Goal: Task Accomplishment & Management: Use online tool/utility

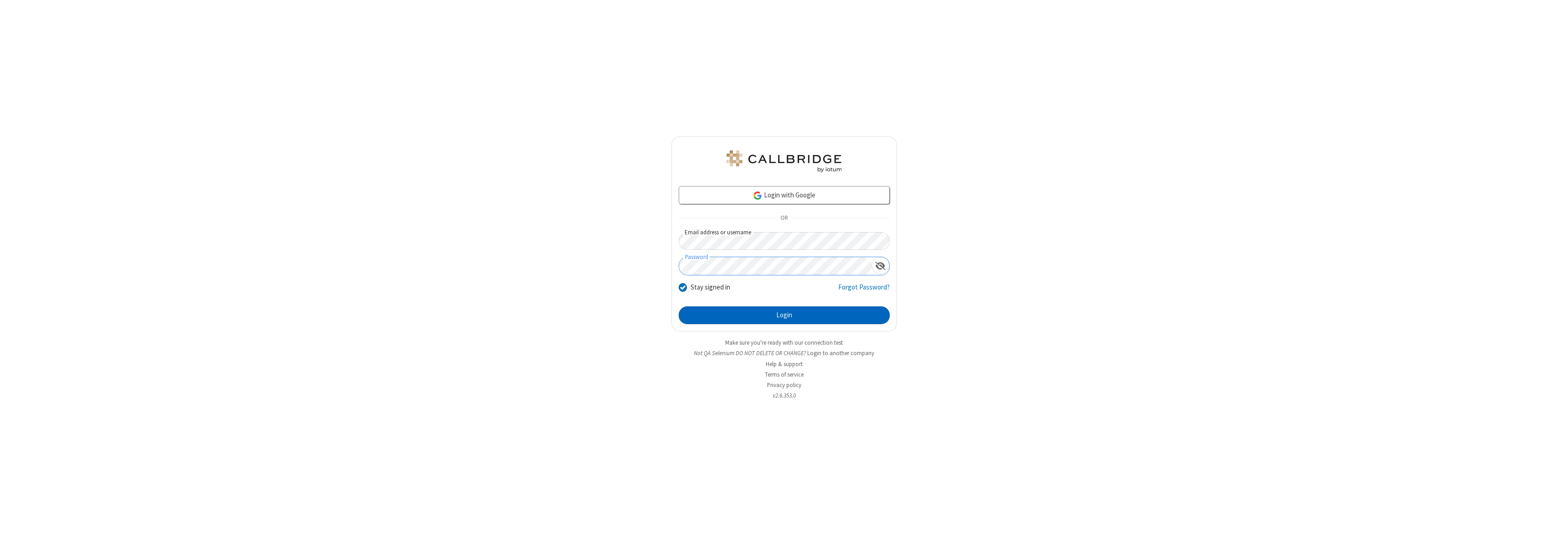
click at [784, 315] on button "Login" at bounding box center [784, 316] width 211 height 18
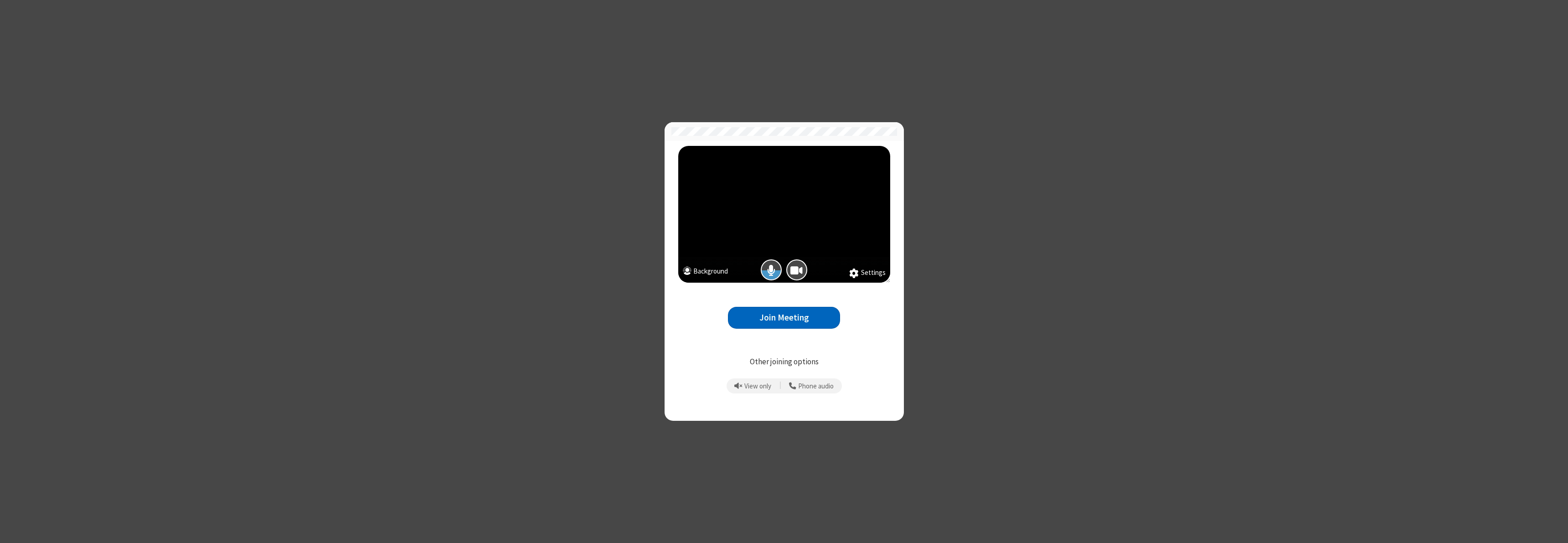
click at [784, 318] on button "Join Meeting" at bounding box center [784, 318] width 112 height 22
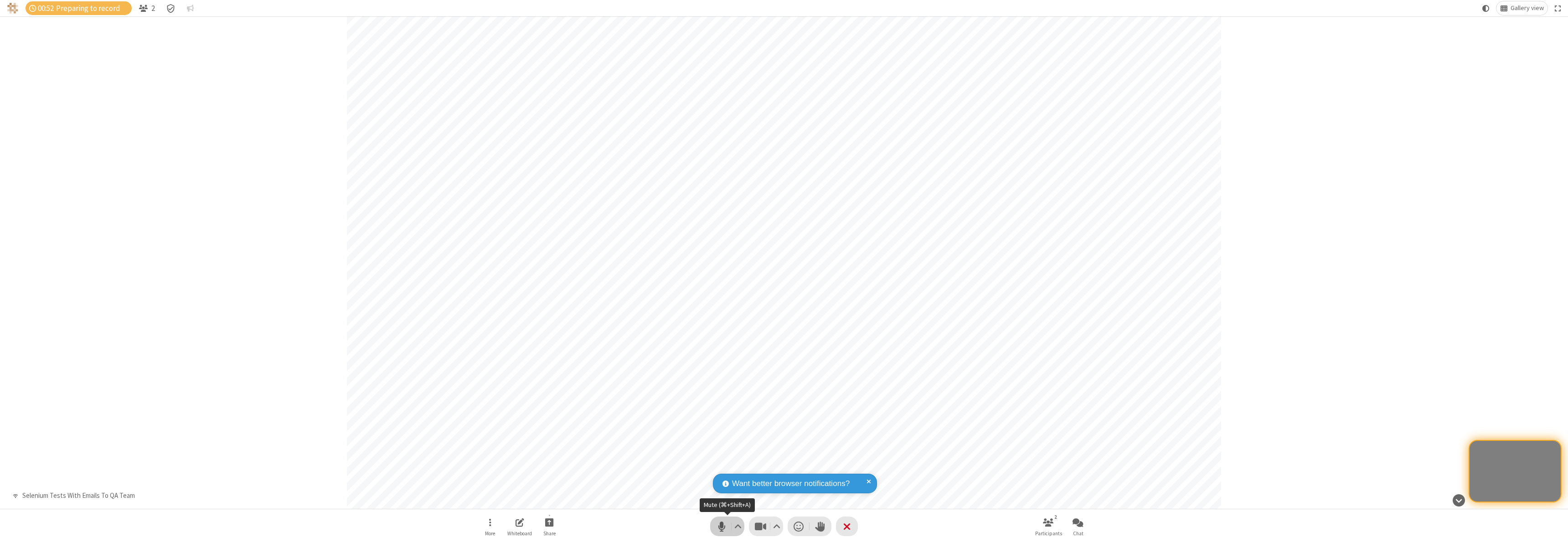
click at [727, 526] on span "Mute (⌘+Shift+A)" at bounding box center [721, 526] width 13 height 13
